Goal: Transaction & Acquisition: Obtain resource

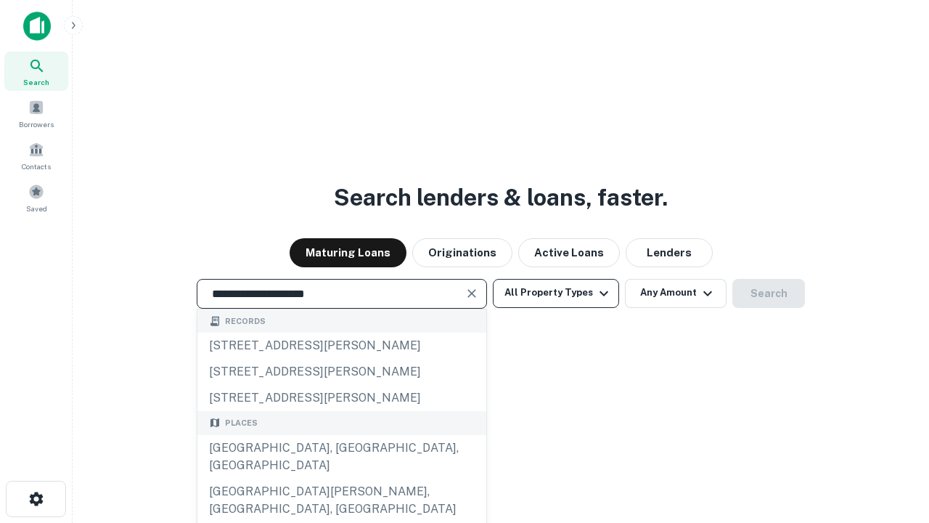
click at [341, 478] on div "[GEOGRAPHIC_DATA], [GEOGRAPHIC_DATA], [GEOGRAPHIC_DATA]" at bounding box center [341, 457] width 289 height 44
click at [556, 293] on button "All Property Types" at bounding box center [556, 293] width 126 height 29
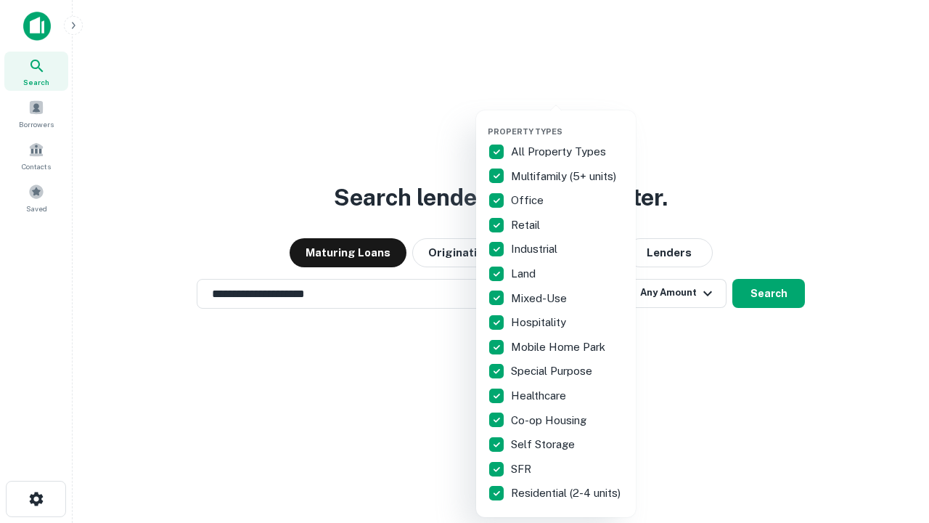
type input "**********"
click at [568, 122] on button "button" at bounding box center [568, 122] width 160 height 1
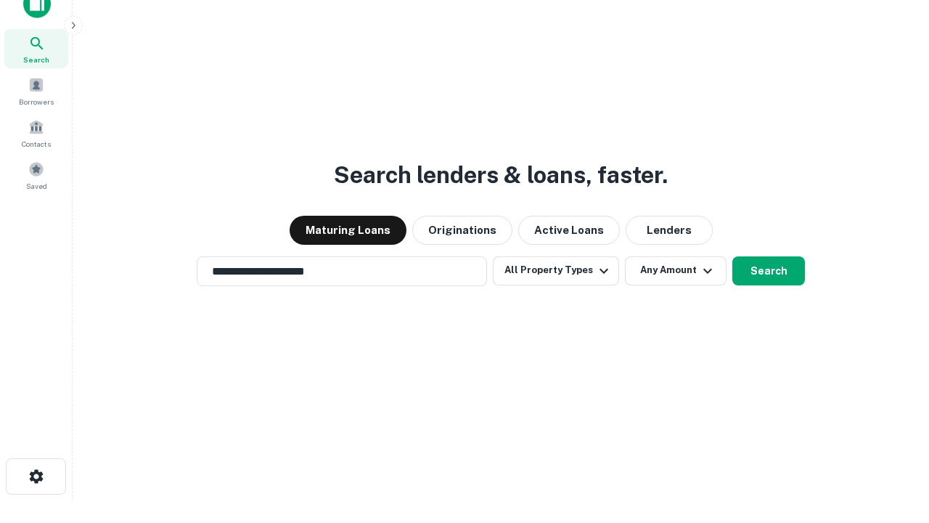
scroll to position [9, 175]
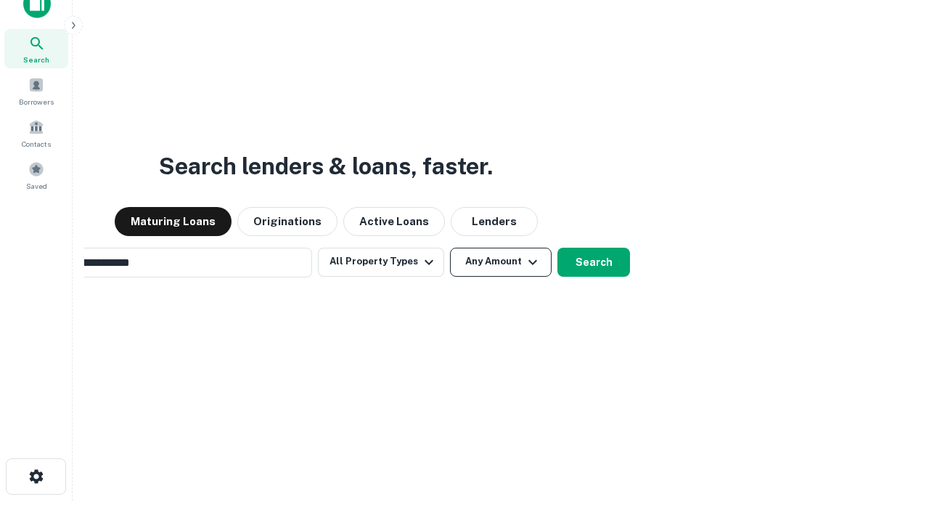
click at [450, 248] on button "Any Amount" at bounding box center [501, 262] width 102 height 29
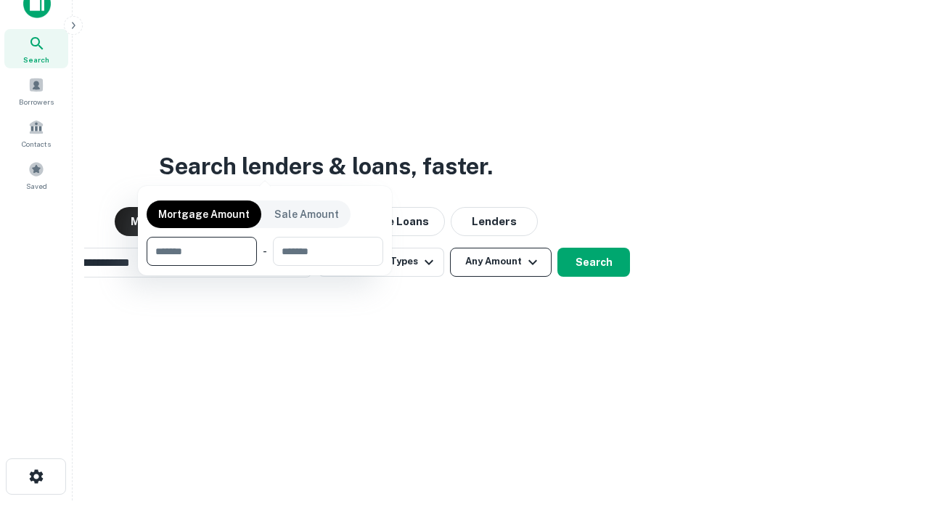
scroll to position [23, 0]
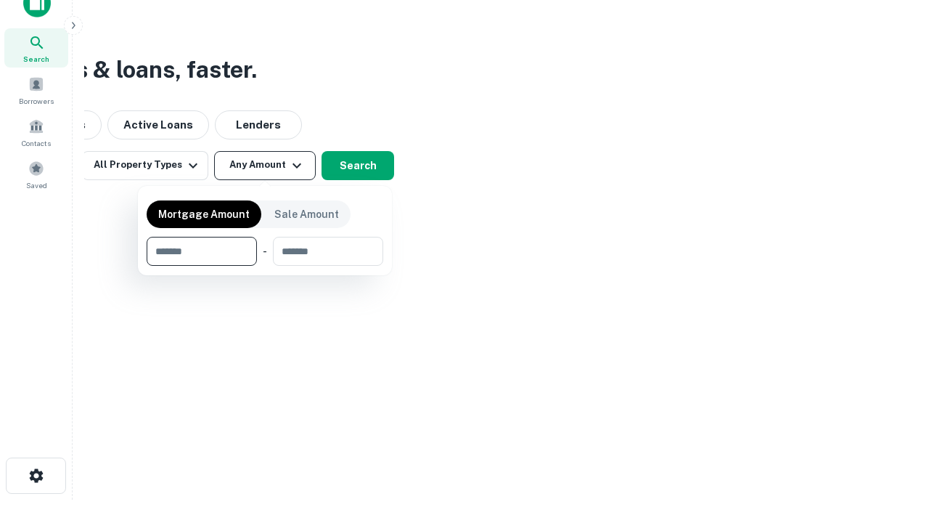
type input "*******"
click at [265, 266] on button "button" at bounding box center [265, 266] width 237 height 1
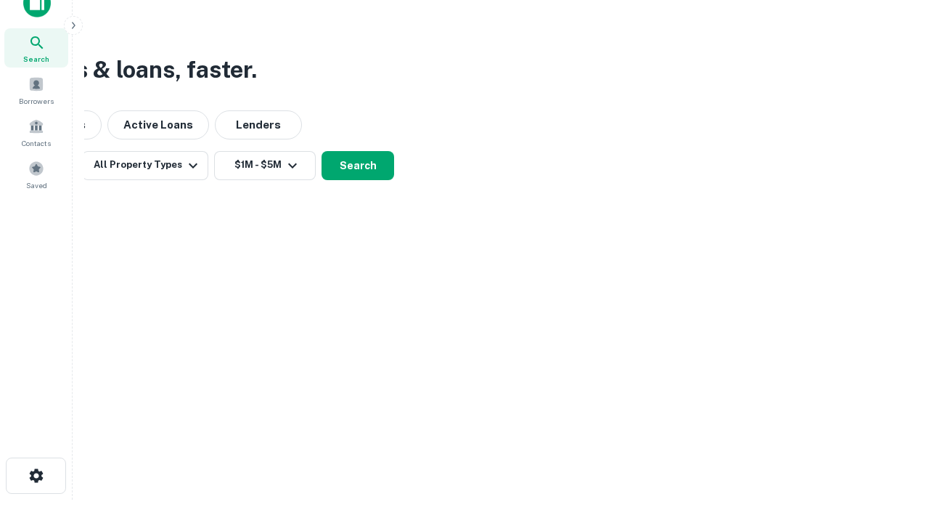
scroll to position [23, 0]
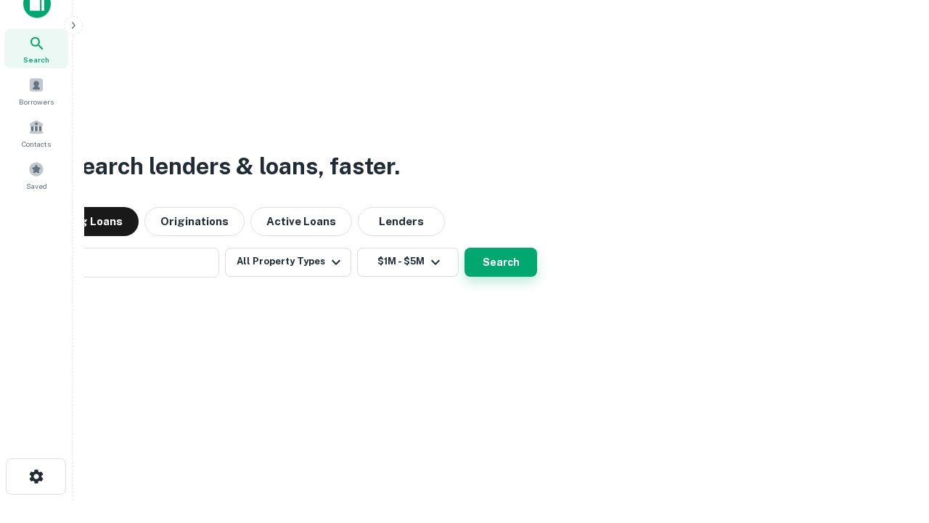
click at [465, 248] on button "Search" at bounding box center [501, 262] width 73 height 29
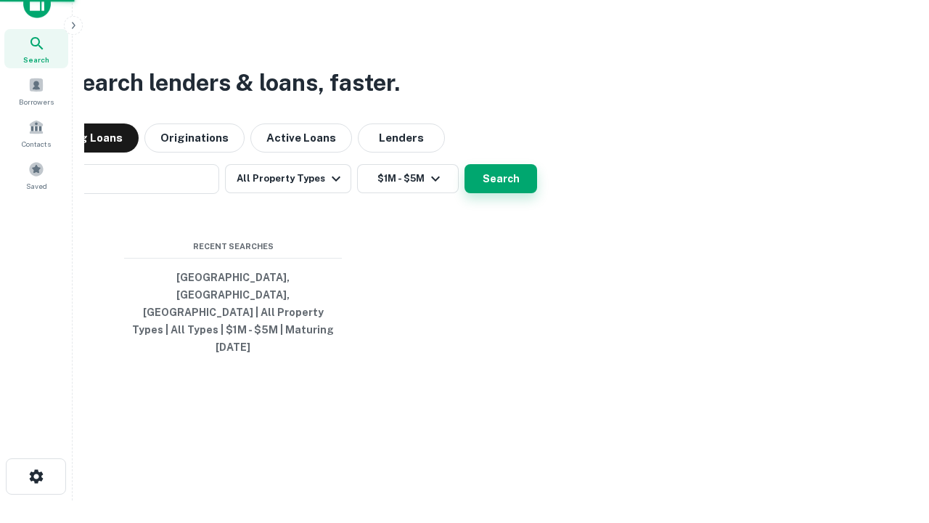
scroll to position [23, 0]
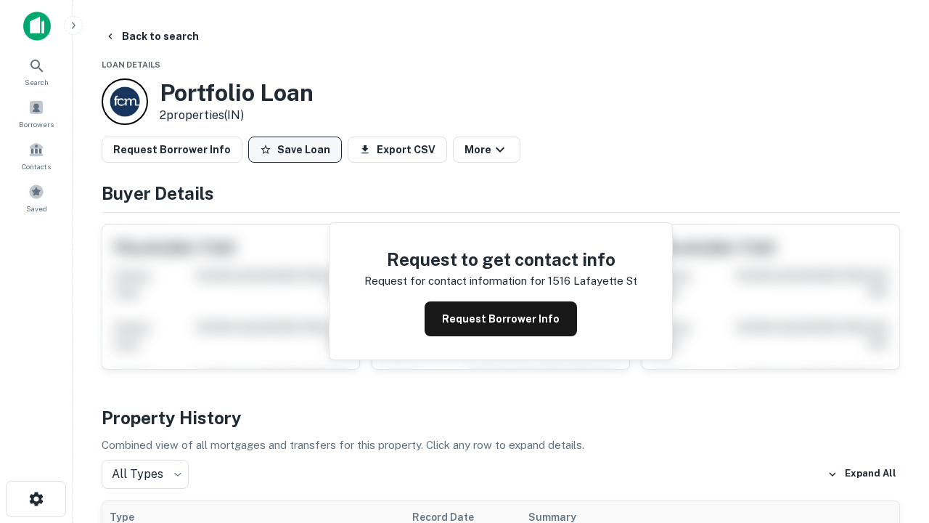
click at [295, 150] on button "Save Loan" at bounding box center [295, 149] width 94 height 26
